Goal: Find specific page/section: Find specific page/section

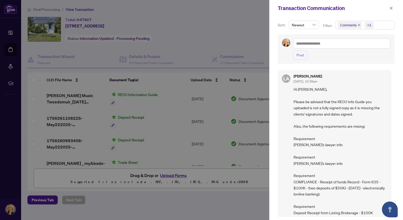
scroll to position [467, 0]
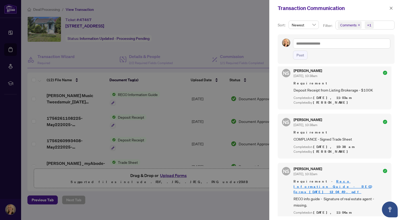
click at [212, 35] on div at bounding box center [201, 110] width 403 height 220
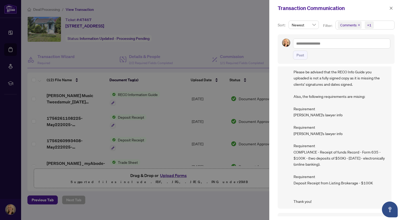
scroll to position [0, 0]
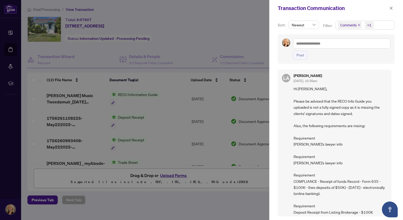
click at [250, 28] on div at bounding box center [201, 110] width 403 height 220
click at [391, 8] on icon "close" at bounding box center [391, 8] width 3 height 3
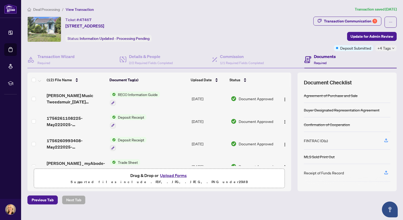
click at [392, 48] on icon "down" at bounding box center [393, 48] width 3 height 3
click at [293, 38] on div "Ticket #: 47467 [STREET_ADDRESS] Status: Information Updated - Processing Pendi…" at bounding box center [169, 29] width 284 height 25
click at [333, 20] on div "Transaction Communication 1" at bounding box center [350, 21] width 53 height 8
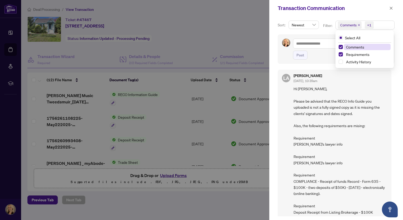
click at [368, 24] on div "+1" at bounding box center [369, 24] width 4 height 5
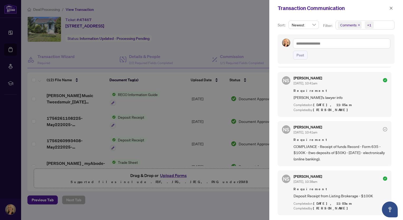
scroll to position [360, 0]
drag, startPoint x: 379, startPoint y: 144, endPoint x: 363, endPoint y: 146, distance: 16.0
click at [362, 146] on span "COMPLIANCE - Receipt of funds Record - Form 635 - $100K - (two deposits of $50K…" at bounding box center [341, 154] width 94 height 18
copy span "Form 635"
click at [390, 9] on icon "close" at bounding box center [391, 8] width 4 height 4
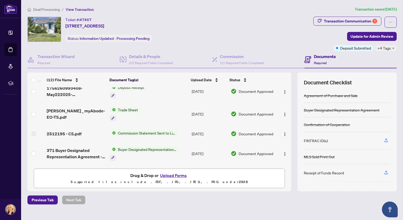
scroll to position [0, 0]
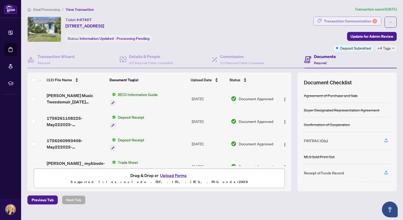
click at [336, 17] on div "Transaction Communication 1" at bounding box center [350, 21] width 53 height 8
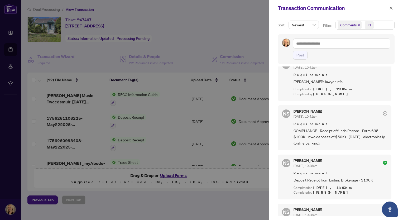
scroll to position [376, 0]
